Goal: Find specific page/section: Find specific page/section

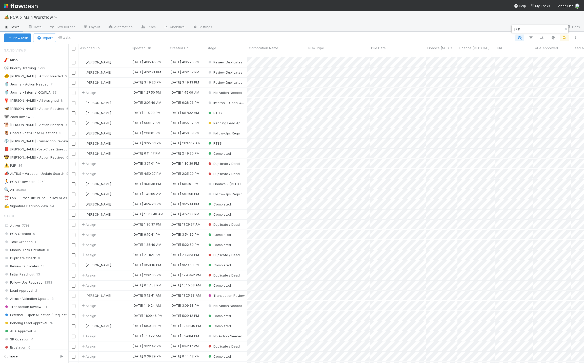
scroll to position [303, 510]
click at [565, 29] on icon "button" at bounding box center [566, 29] width 5 height 3
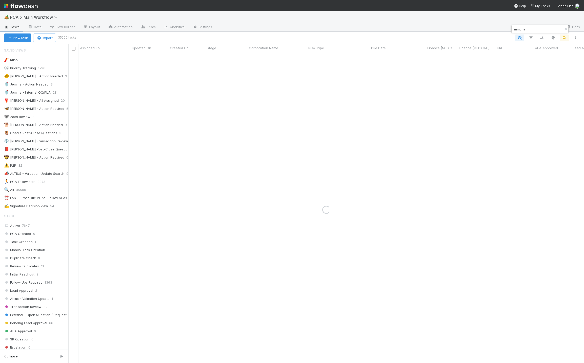
type input "immuna"
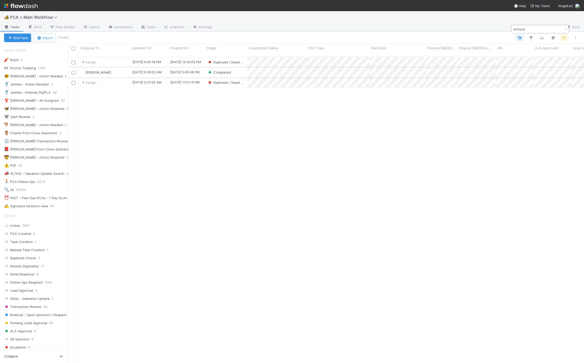
click at [122, 67] on div "[PERSON_NAME]" at bounding box center [105, 72] width 52 height 10
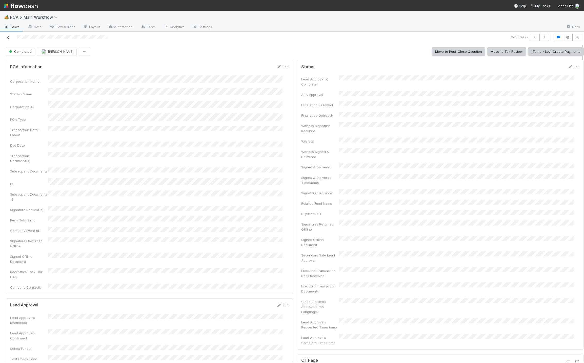
click at [6, 37] on icon at bounding box center [8, 37] width 5 height 3
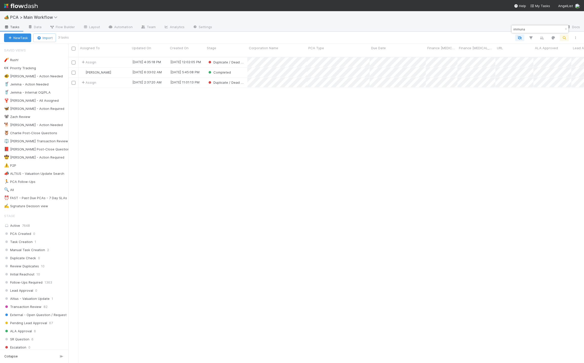
scroll to position [303, 510]
drag, startPoint x: 527, startPoint y: 30, endPoint x: 500, endPoint y: 29, distance: 26.6
click at [500, 29] on body "🏕️ PCA > Main Workflow Tasks Data Flow Builder Layout Automation Team Analytics…" at bounding box center [292, 181] width 584 height 363
drag, startPoint x: 526, startPoint y: 30, endPoint x: 509, endPoint y: 29, distance: 17.0
click at [509, 29] on body "🏕️ PCA > Main Workflow Tasks Data Flow Builder Layout Automation Team Analytics…" at bounding box center [292, 181] width 584 height 363
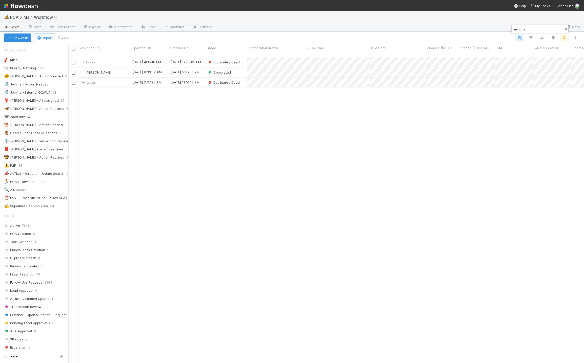
click at [564, 30] on icon "button" at bounding box center [566, 29] width 5 height 3
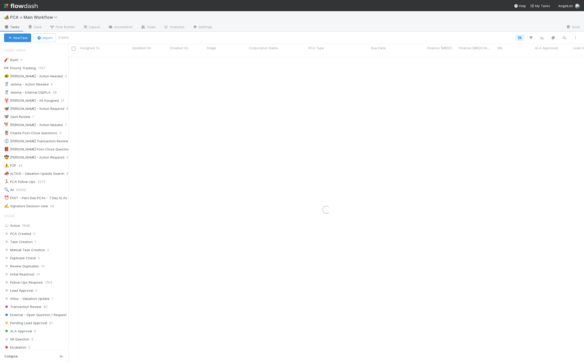
click at [472, 92] on div "Loading..." at bounding box center [326, 209] width 516 height 305
type input "radbutter"
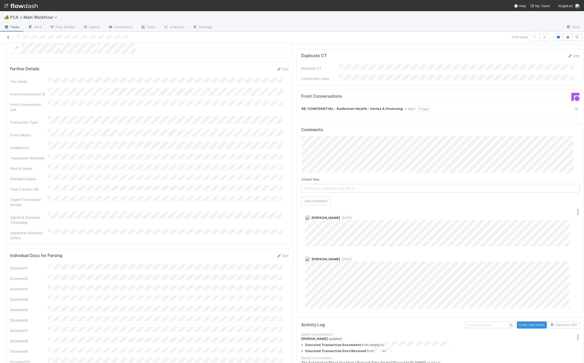
click at [9, 37] on icon at bounding box center [8, 37] width 5 height 3
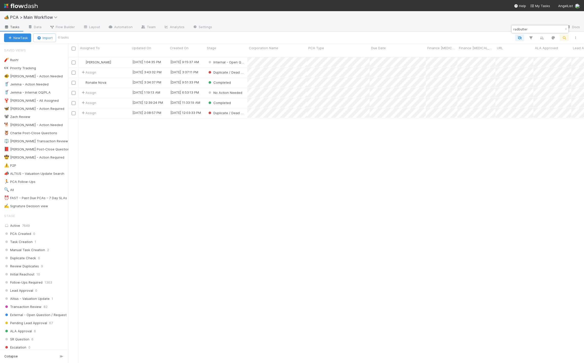
scroll to position [303, 510]
drag, startPoint x: 533, startPoint y: 28, endPoint x: 509, endPoint y: 25, distance: 24.5
click at [509, 25] on body "🏕️ PCA > Main Workflow Tasks Data Flow Builder Layout Automation Team Analytics…" at bounding box center [292, 181] width 584 height 363
click at [565, 29] on icon "button" at bounding box center [566, 29] width 5 height 3
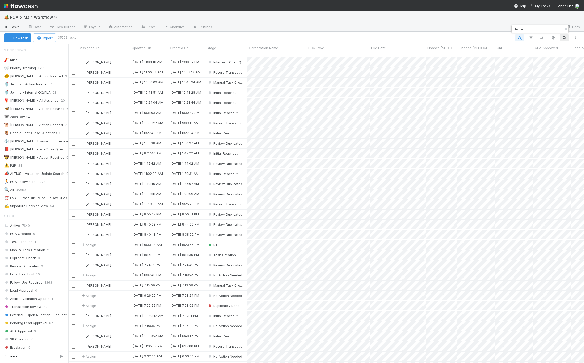
type input "charter"
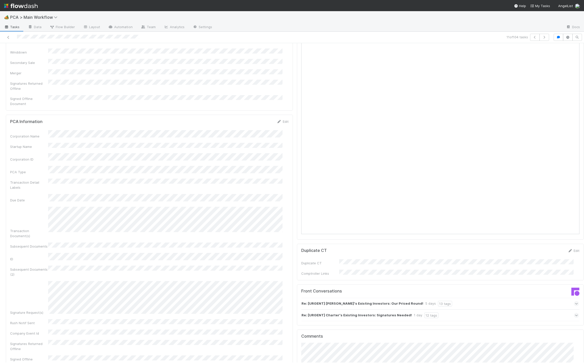
scroll to position [532, 0]
